Goal: Information Seeking & Learning: Check status

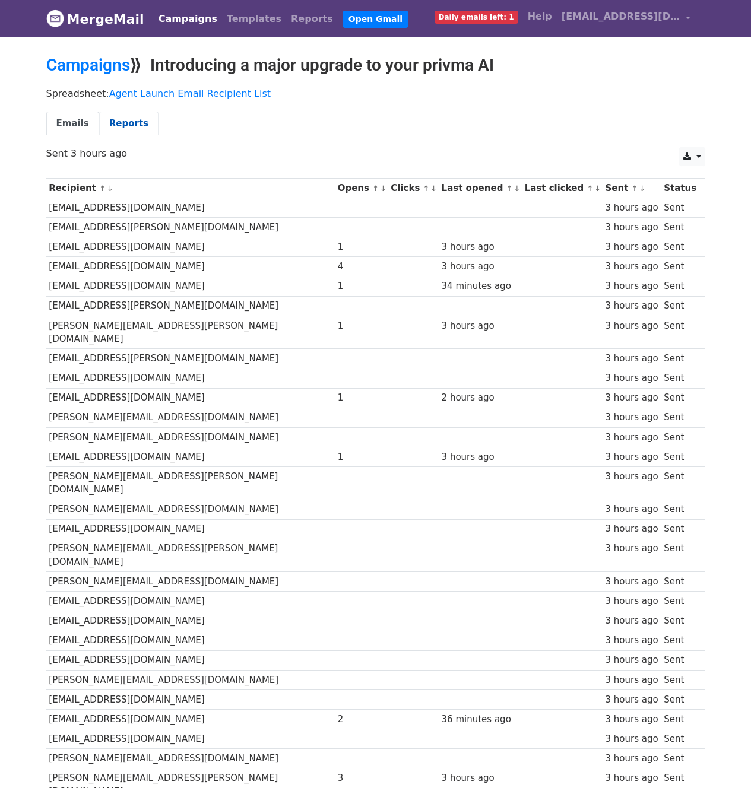
click at [117, 127] on link "Reports" at bounding box center [128, 124] width 59 height 24
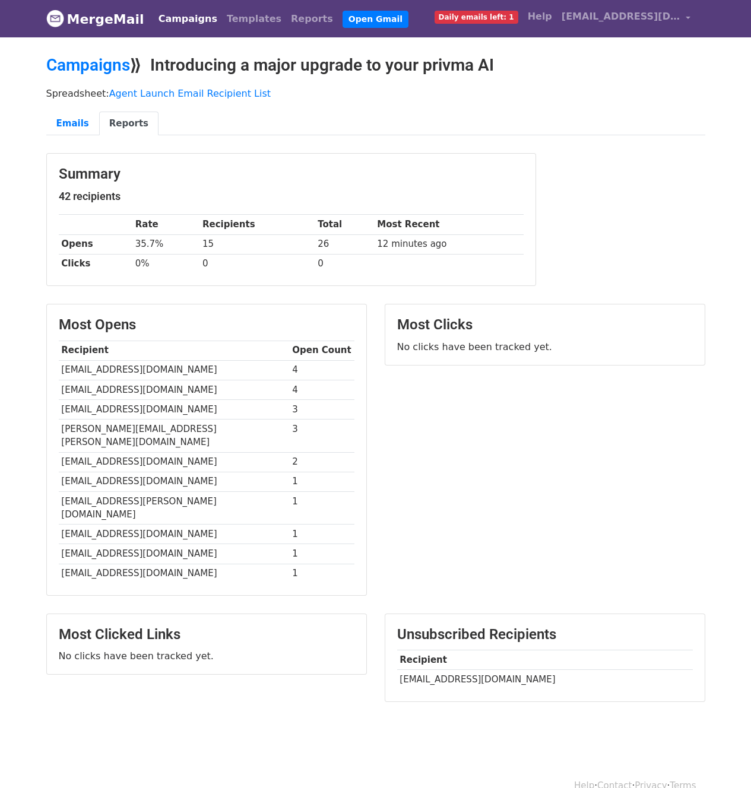
scroll to position [1, 0]
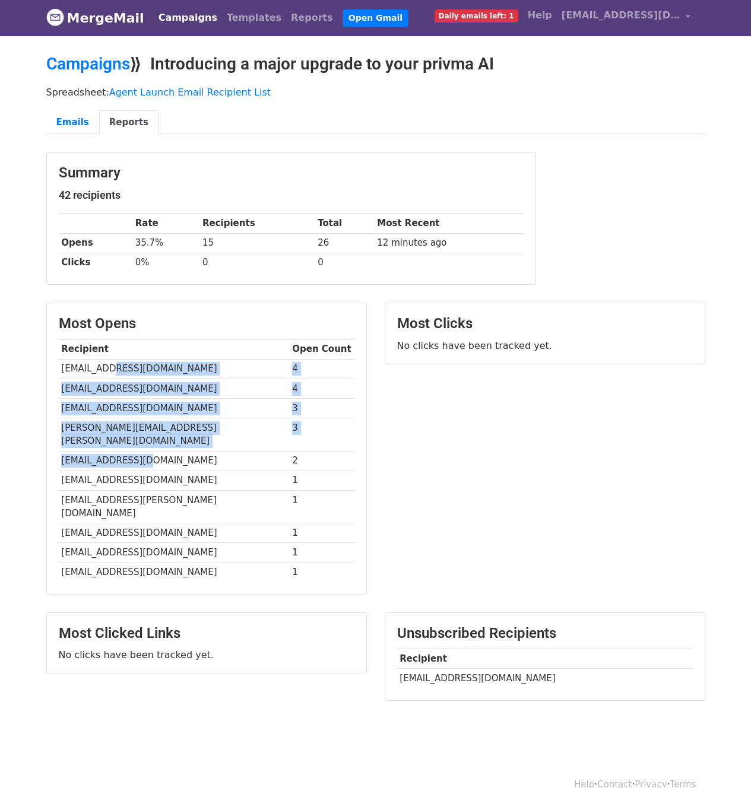
drag, startPoint x: 101, startPoint y: 367, endPoint x: 137, endPoint y: 445, distance: 85.3
click at [137, 445] on tbody "Recipient Open Count [EMAIL_ADDRESS][DOMAIN_NAME] 4 [EMAIL_ADDRESS][DOMAIN_NAME…" at bounding box center [207, 461] width 296 height 243
click at [137, 451] on td "[EMAIL_ADDRESS][DOMAIN_NAME]" at bounding box center [174, 461] width 231 height 20
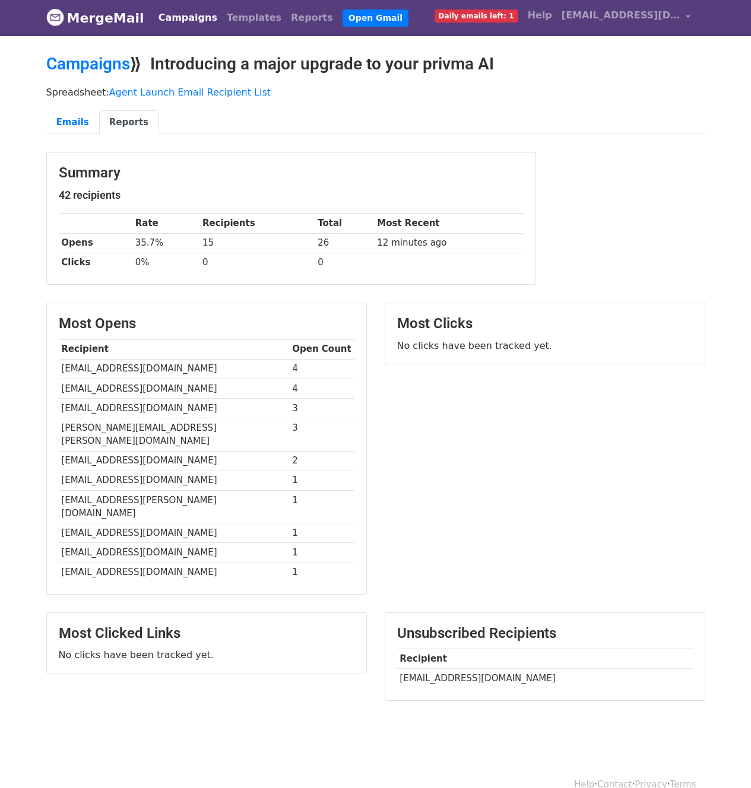
click at [68, 453] on td "[EMAIL_ADDRESS][DOMAIN_NAME]" at bounding box center [174, 461] width 231 height 20
click at [100, 471] on td "[EMAIL_ADDRESS][DOMAIN_NAME]" at bounding box center [174, 481] width 231 height 20
click at [110, 490] on td "[EMAIL_ADDRESS][PERSON_NAME][DOMAIN_NAME]" at bounding box center [174, 506] width 231 height 33
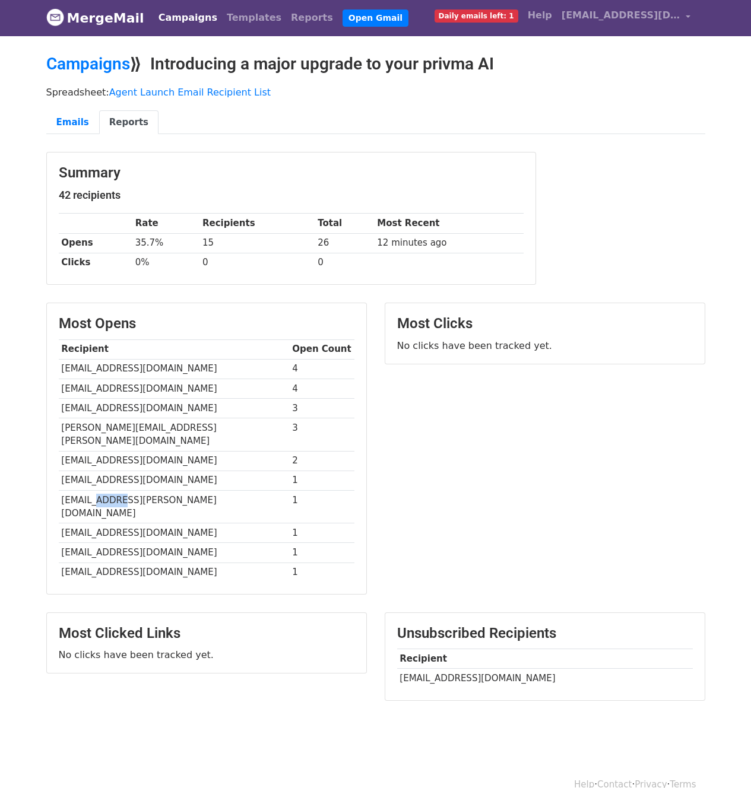
click at [110, 490] on td "[EMAIL_ADDRESS][PERSON_NAME][DOMAIN_NAME]" at bounding box center [174, 506] width 231 height 33
click at [107, 524] on td "[EMAIL_ADDRESS][DOMAIN_NAME]" at bounding box center [174, 534] width 231 height 20
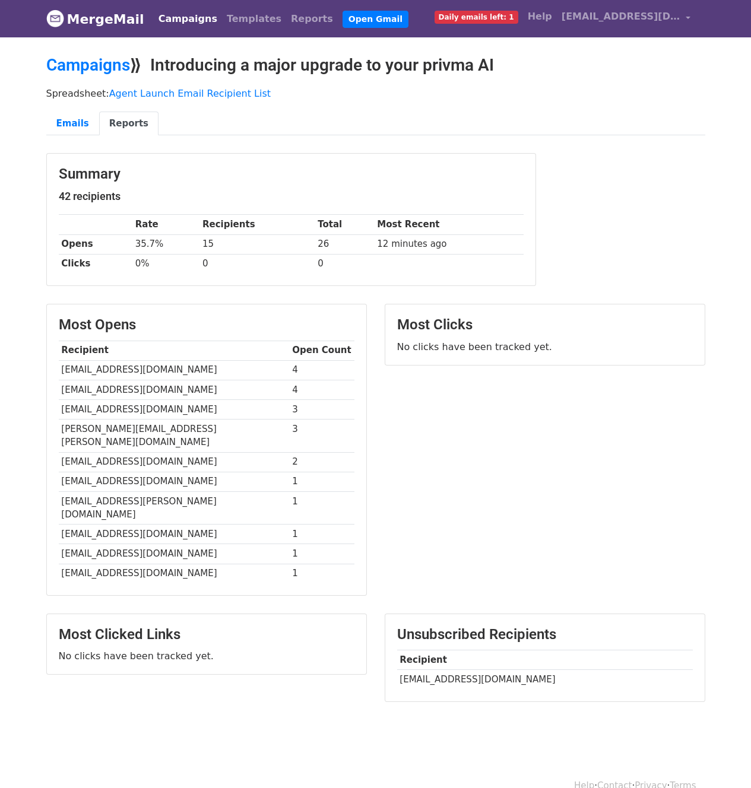
scroll to position [0, 0]
